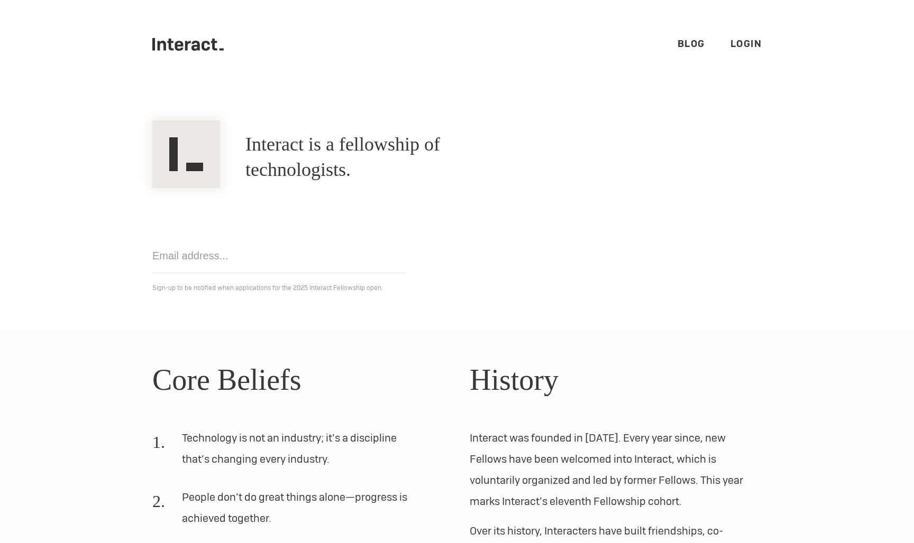
click at [694, 43] on link "Blog" at bounding box center [690, 44] width 27 height 12
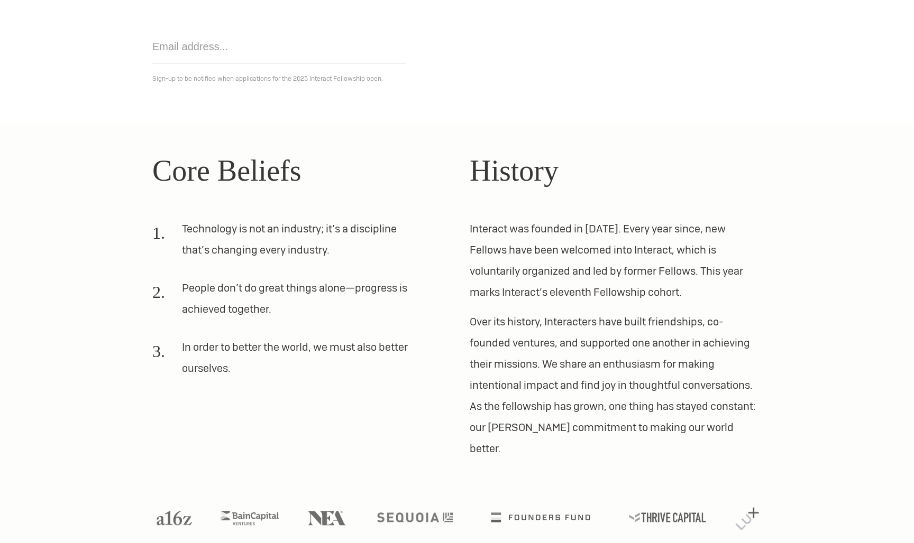
scroll to position [209, 0]
click at [173, 509] on img at bounding box center [174, 518] width 44 height 18
click at [485, 511] on img at bounding box center [540, 517] width 124 height 12
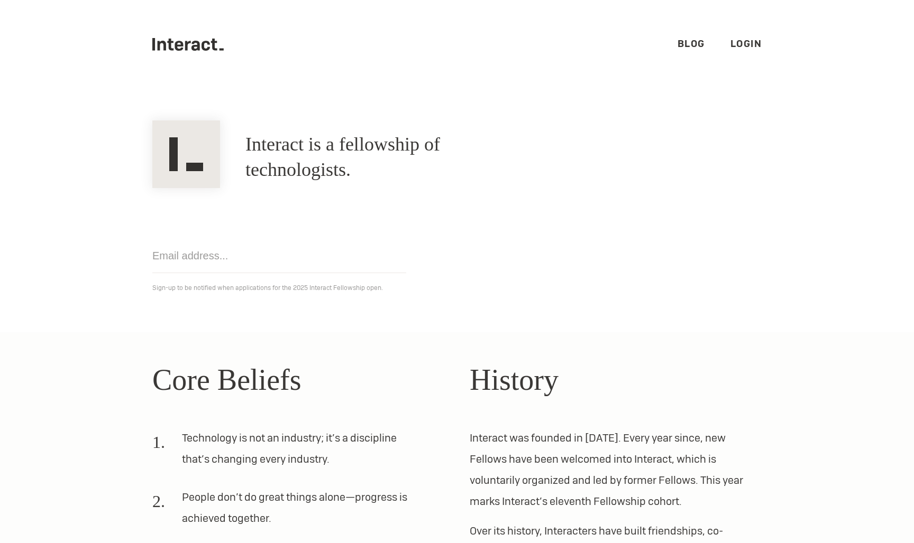
scroll to position [0, 0]
click at [695, 44] on link "Blog" at bounding box center [690, 44] width 27 height 12
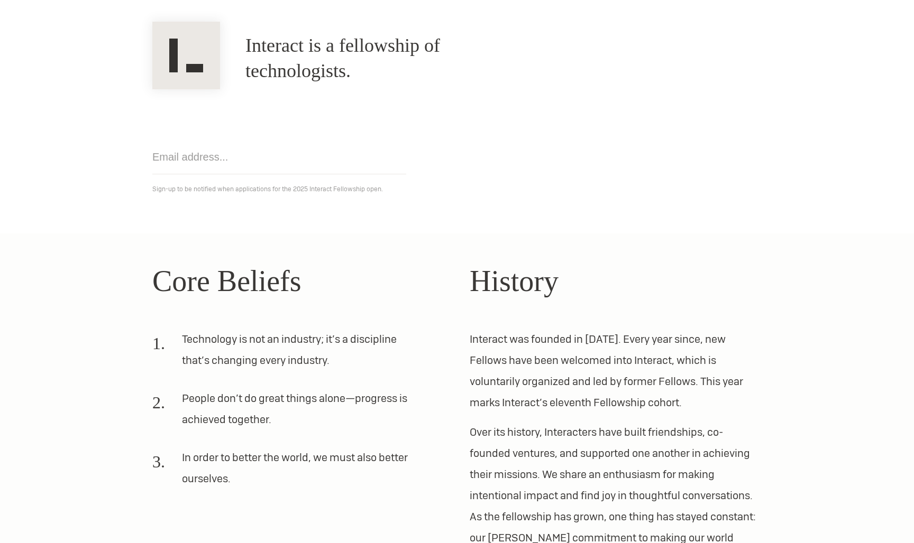
scroll to position [102, 0]
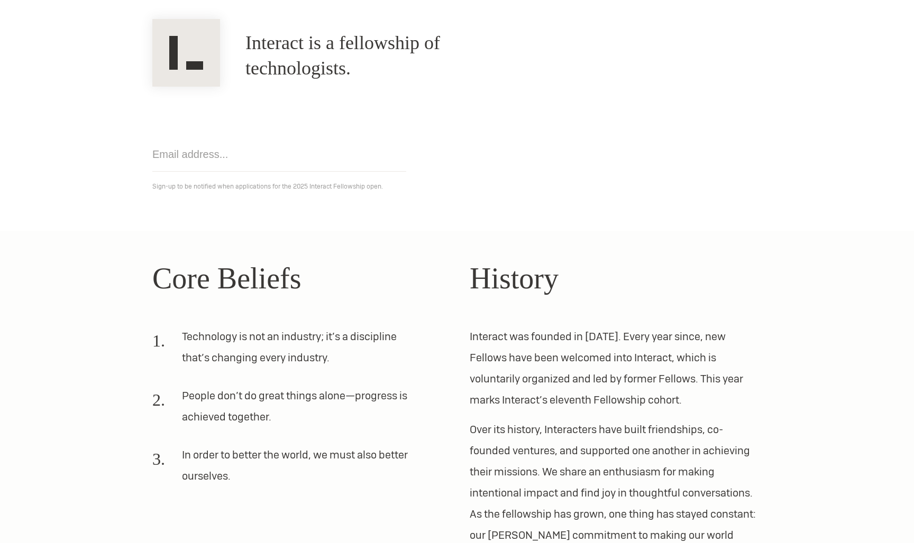
click at [199, 148] on input "email" at bounding box center [279, 154] width 254 height 34
type input "felixbouma@gmail.com"
click input "Get notified" at bounding box center [0, 0] width 0 height 0
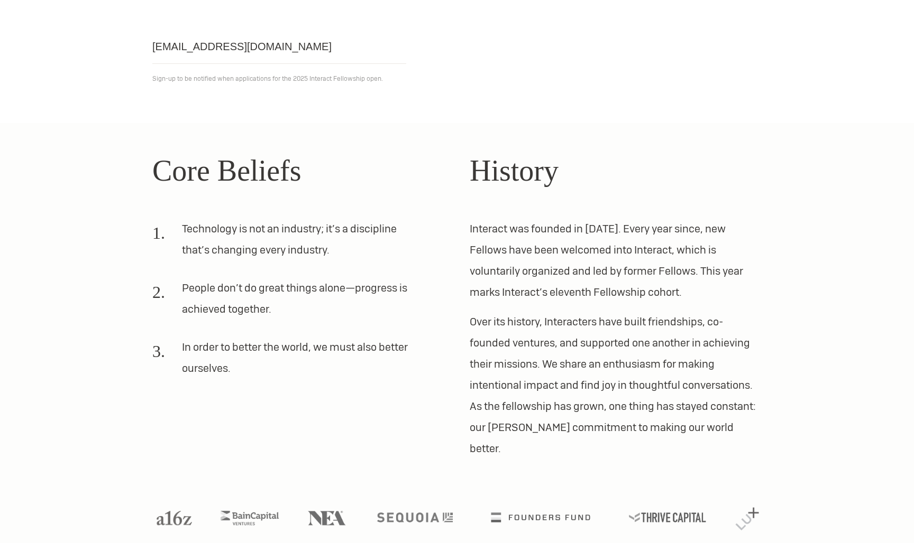
scroll to position [209, 0]
